Goal: Transaction & Acquisition: Purchase product/service

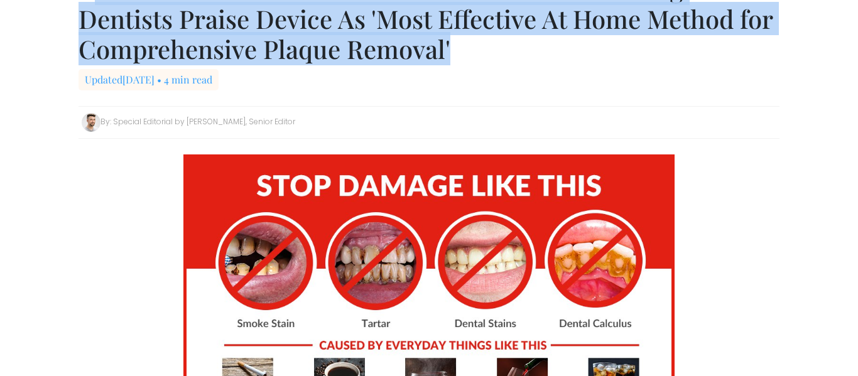
scroll to position [86, 0]
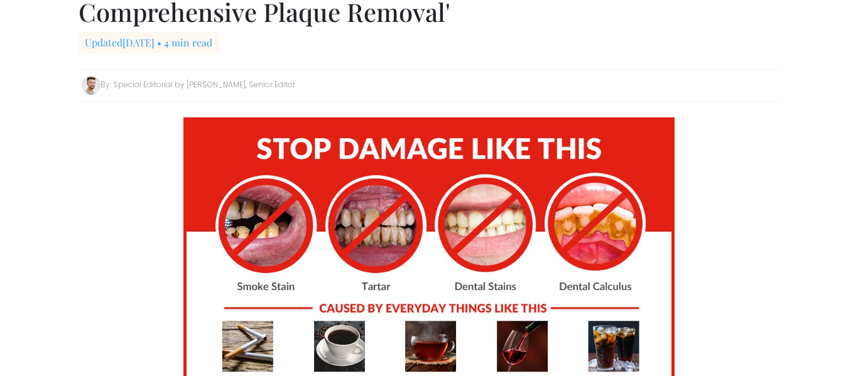
scroll to position [86, 0]
